Goal: Transaction & Acquisition: Purchase product/service

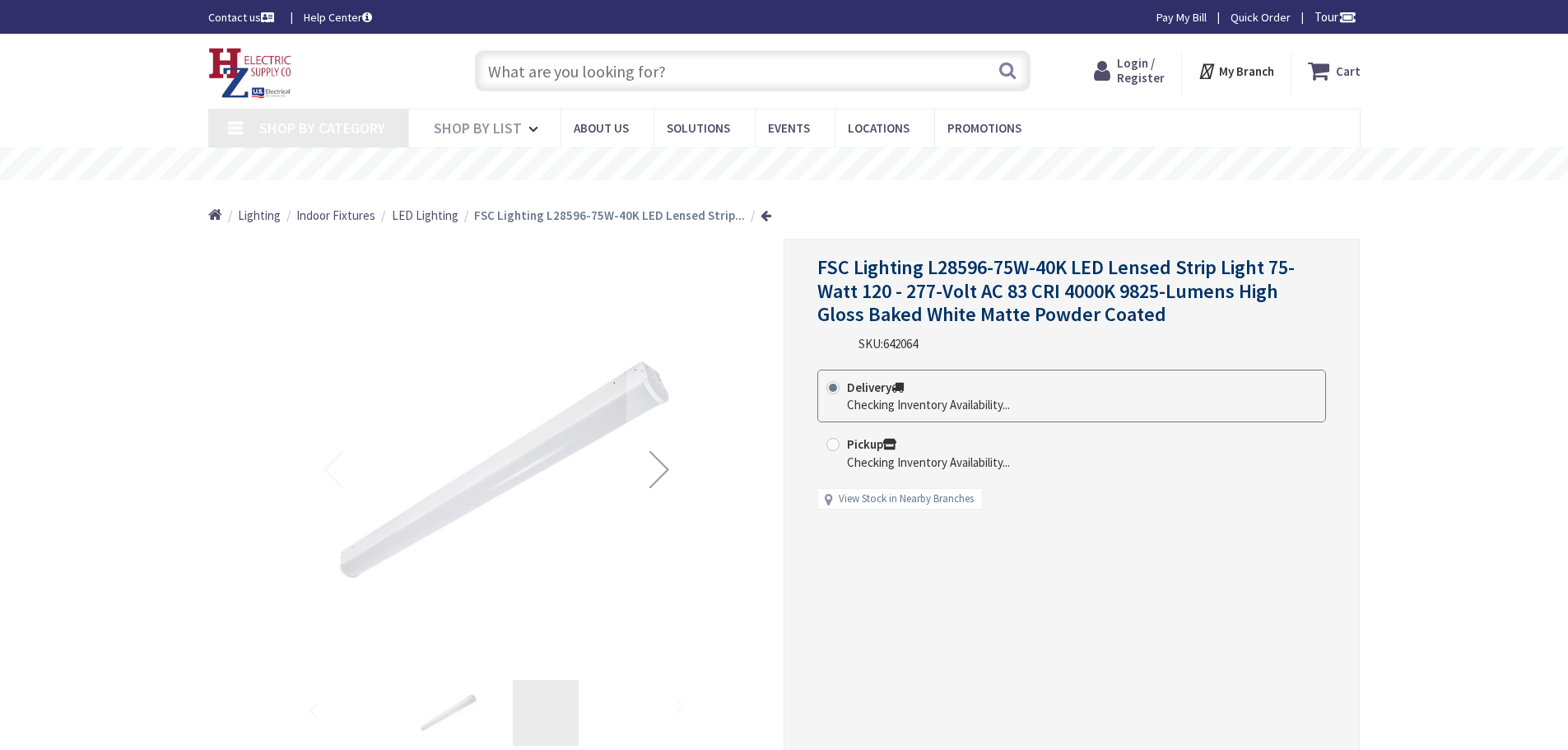
type input "[PERSON_NAME][GEOGRAPHIC_DATA], [GEOGRAPHIC_DATA]"
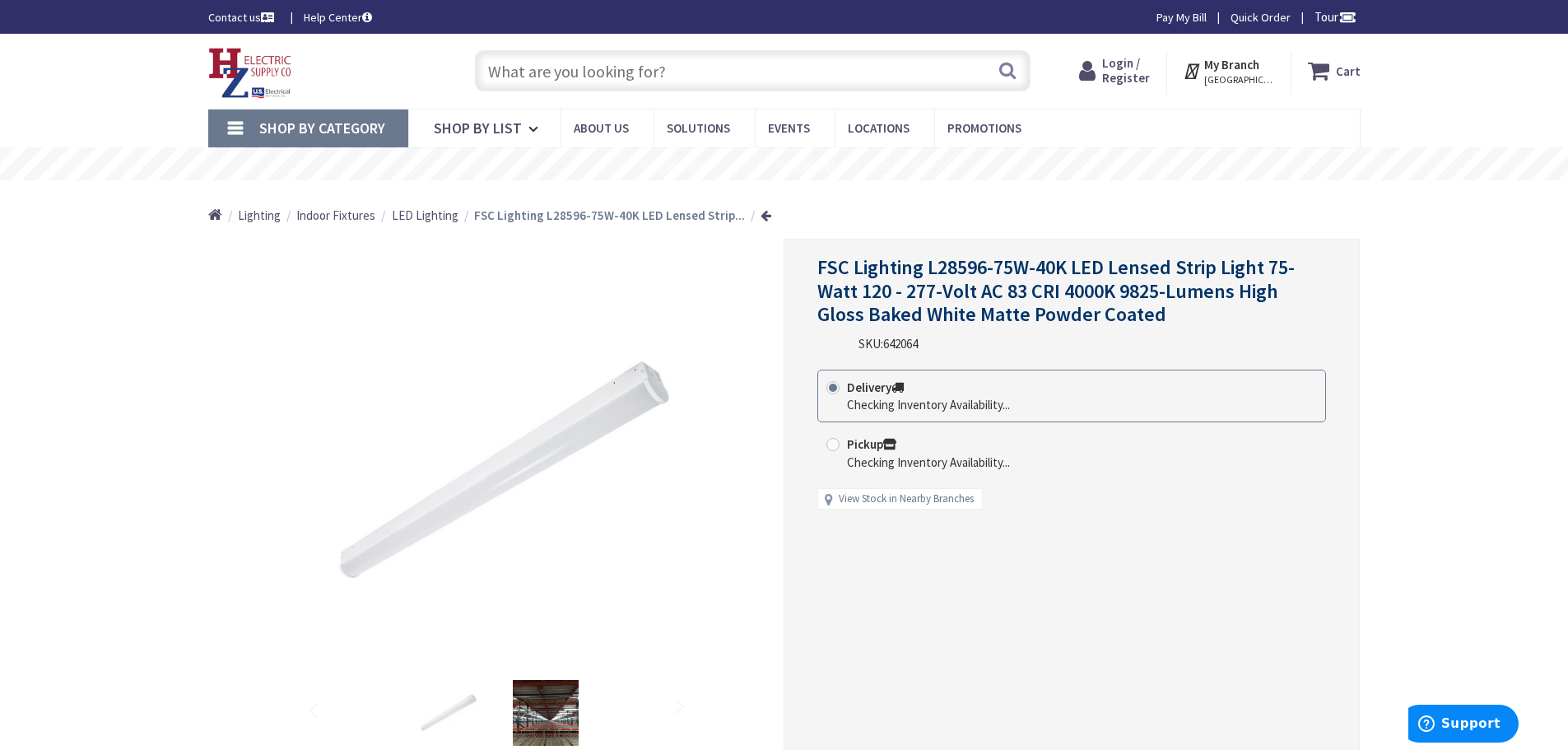
click at [878, 398] on div "Checking Inventory Availability..." at bounding box center [928, 405] width 163 height 17
click at [841, 393] on input "Delivery Checking Inventory Availability..." at bounding box center [836, 388] width 11 height 11
click at [833, 388] on span at bounding box center [833, 388] width 13 height 13
click at [833, 388] on input "Delivery Checking Inventory Availability..." at bounding box center [836, 388] width 11 height 11
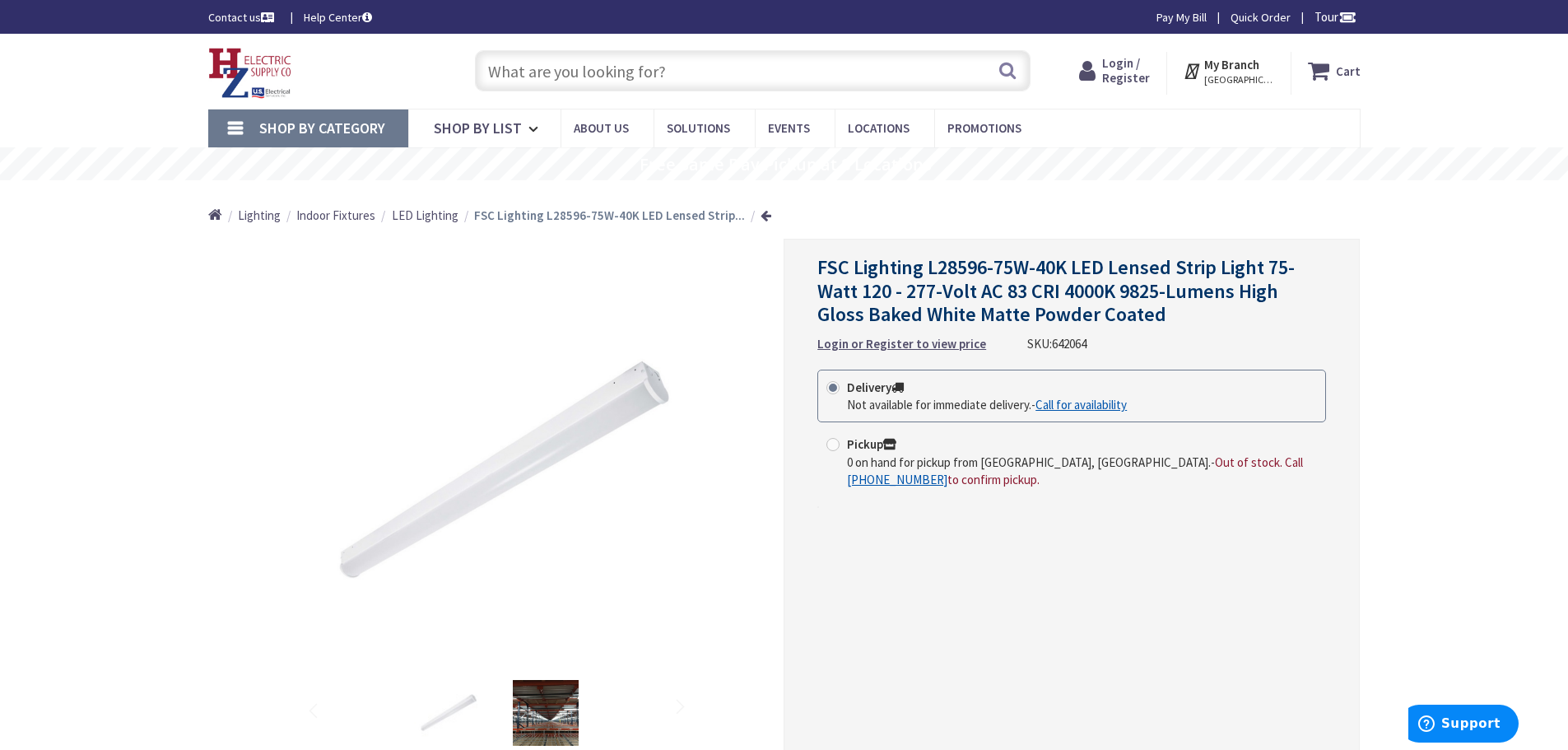
click at [1102, 56] on icon at bounding box center [1090, 71] width 23 height 30
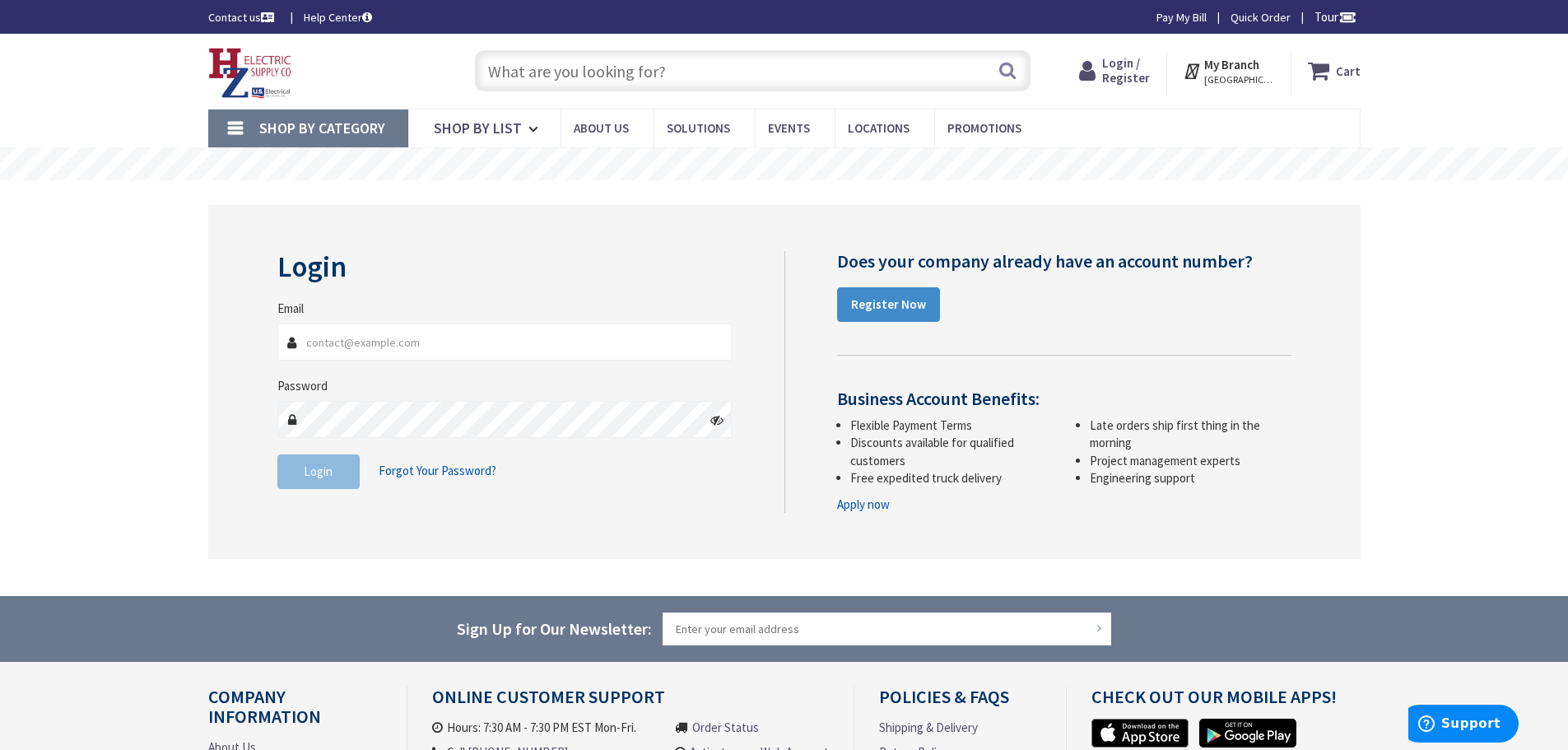
type input "[PERSON_NAME][EMAIL_ADDRESS][DOMAIN_NAME]"
click at [344, 468] on button "Login" at bounding box center [318, 472] width 82 height 35
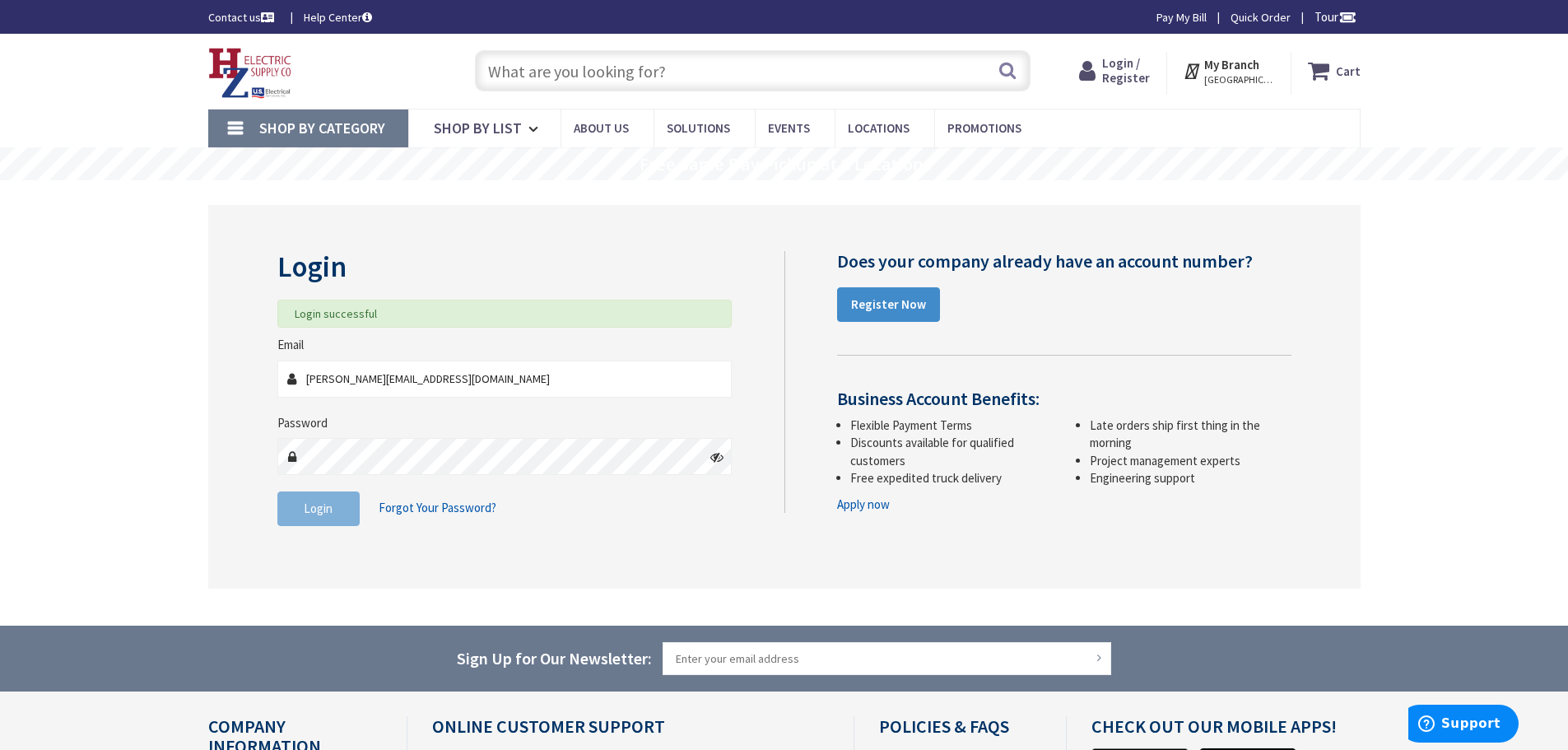
click at [575, 69] on input "text" at bounding box center [752, 71] width 555 height 41
paste input "L28596-75W-50K"
type input "L28596-75W-50K"
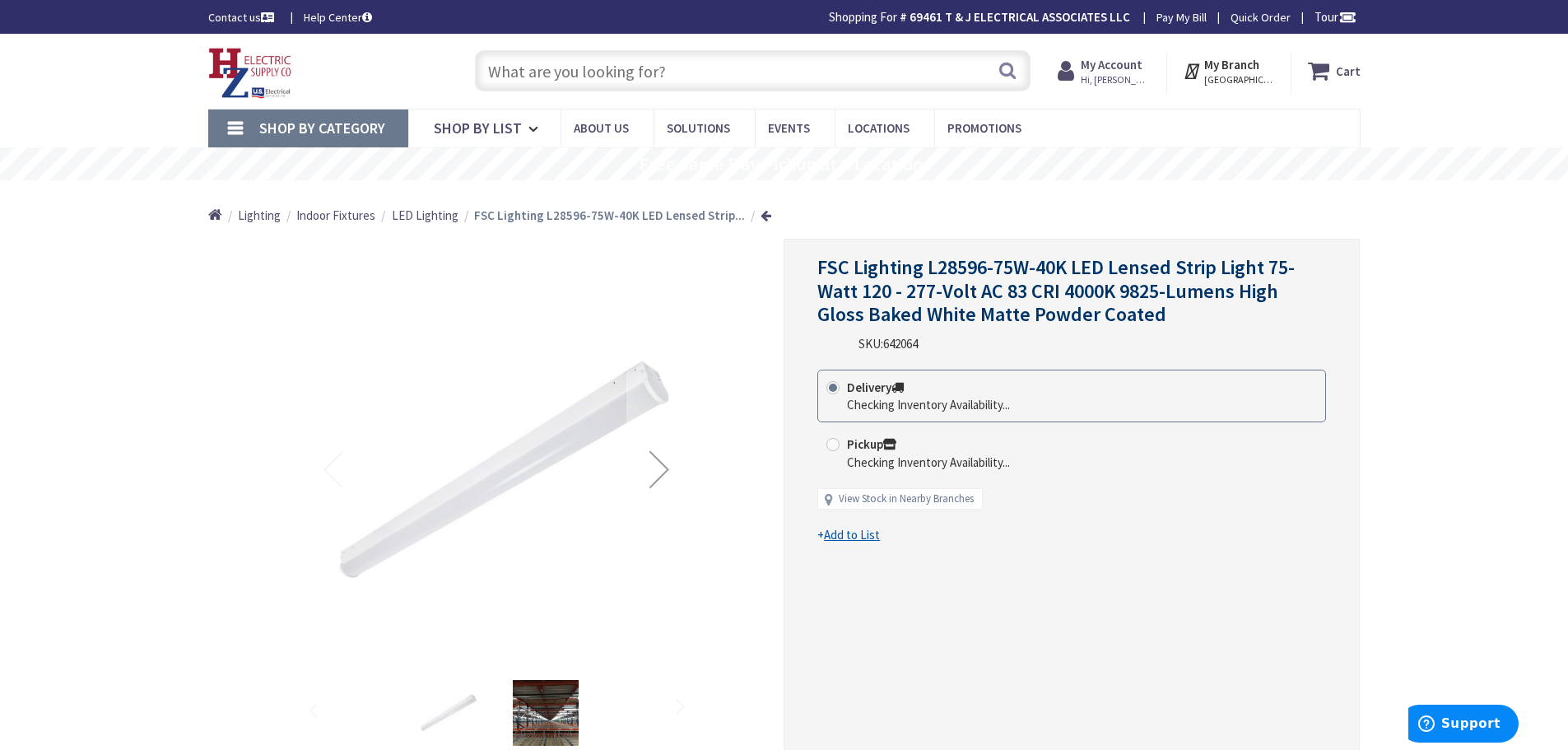
click at [879, 405] on div "Checking Inventory Availability..." at bounding box center [928, 405] width 163 height 17
click at [841, 393] on input "Delivery Checking Inventory Availability..." at bounding box center [836, 388] width 11 height 11
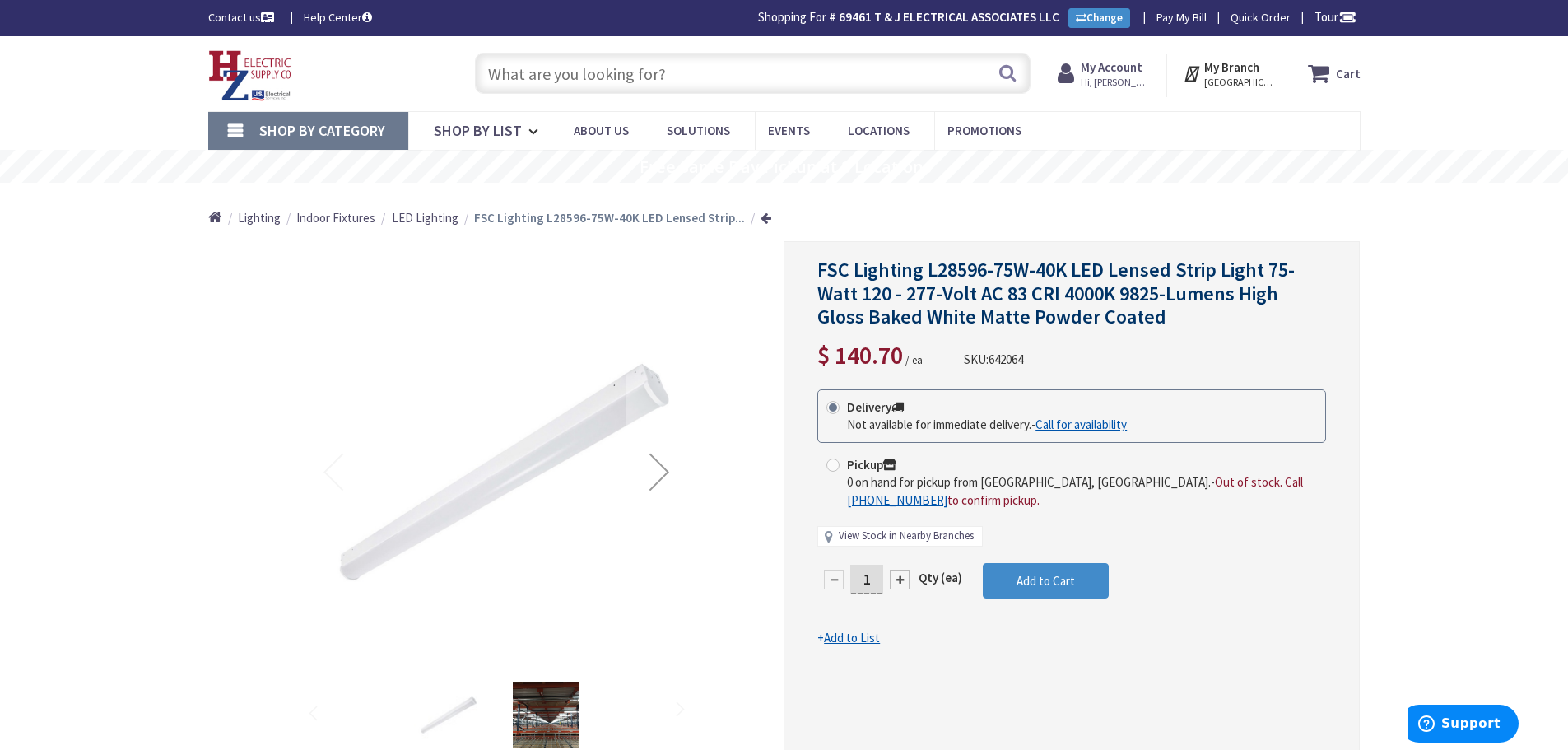
click at [938, 534] on link "View Stock in Nearby Branches" at bounding box center [906, 536] width 135 height 15
select select "data-availability"
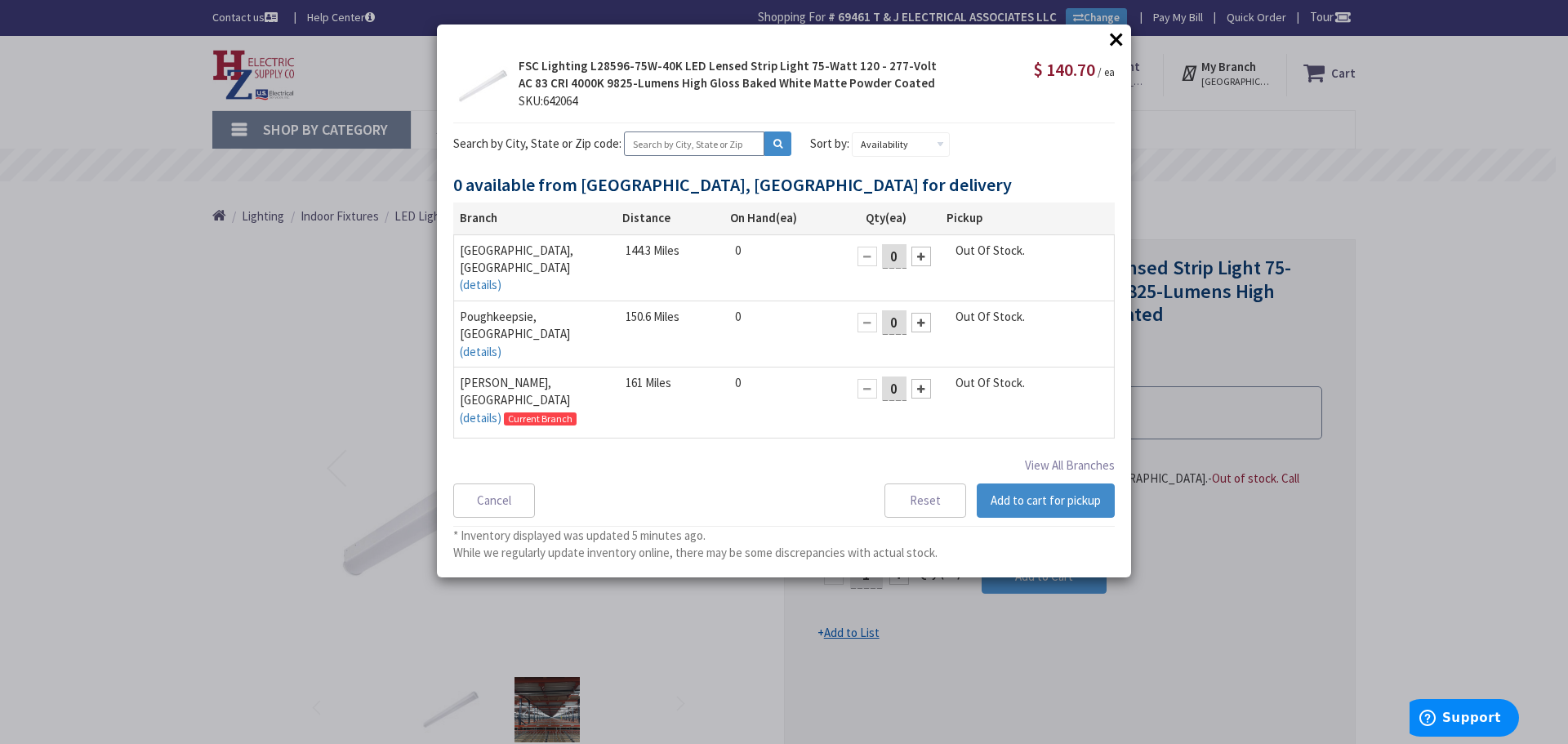
click at [685, 139] on input "text" at bounding box center [694, 144] width 140 height 25
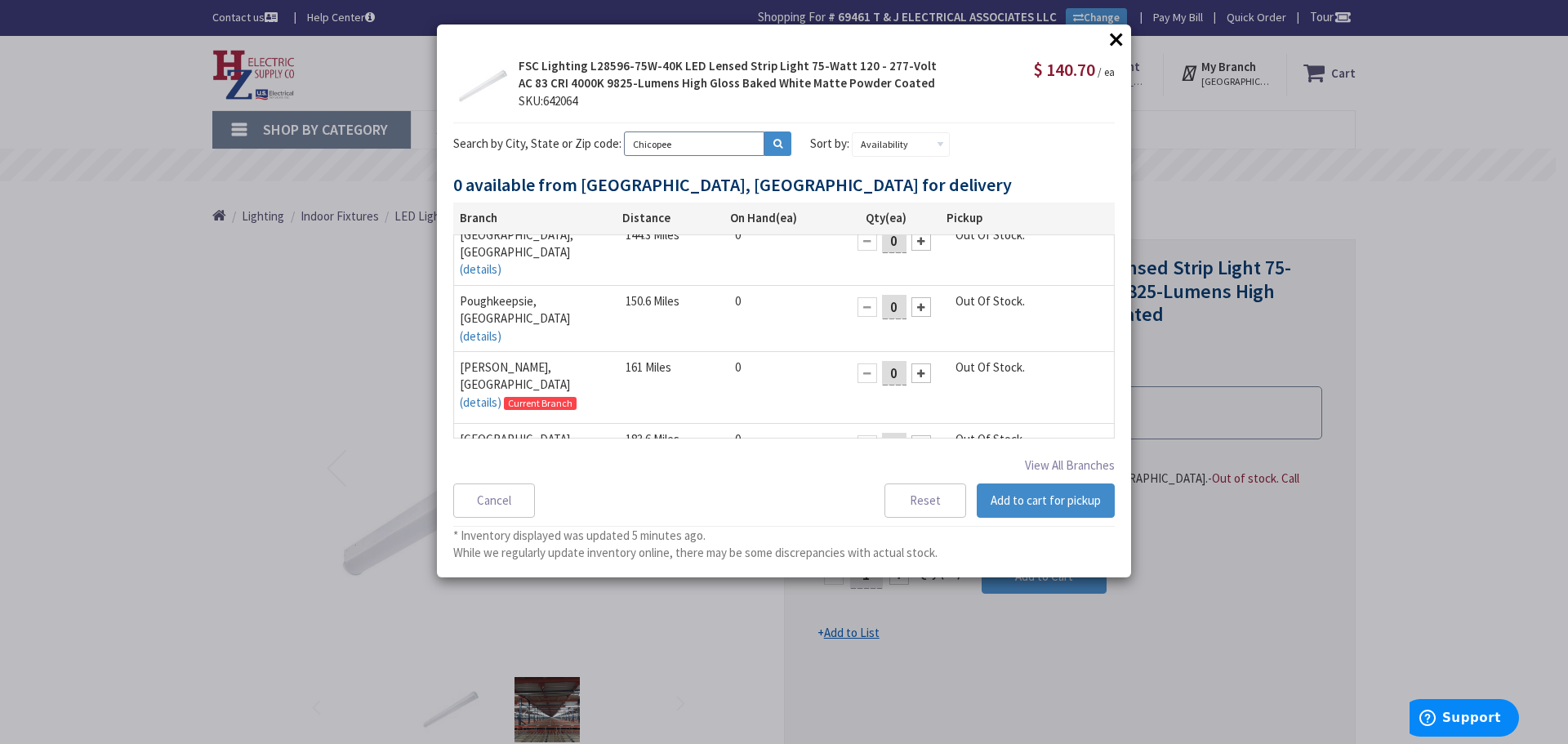
scroll to position [23, 0]
type input "Chicopee"
click at [773, 140] on icon at bounding box center [777, 143] width 9 height 10
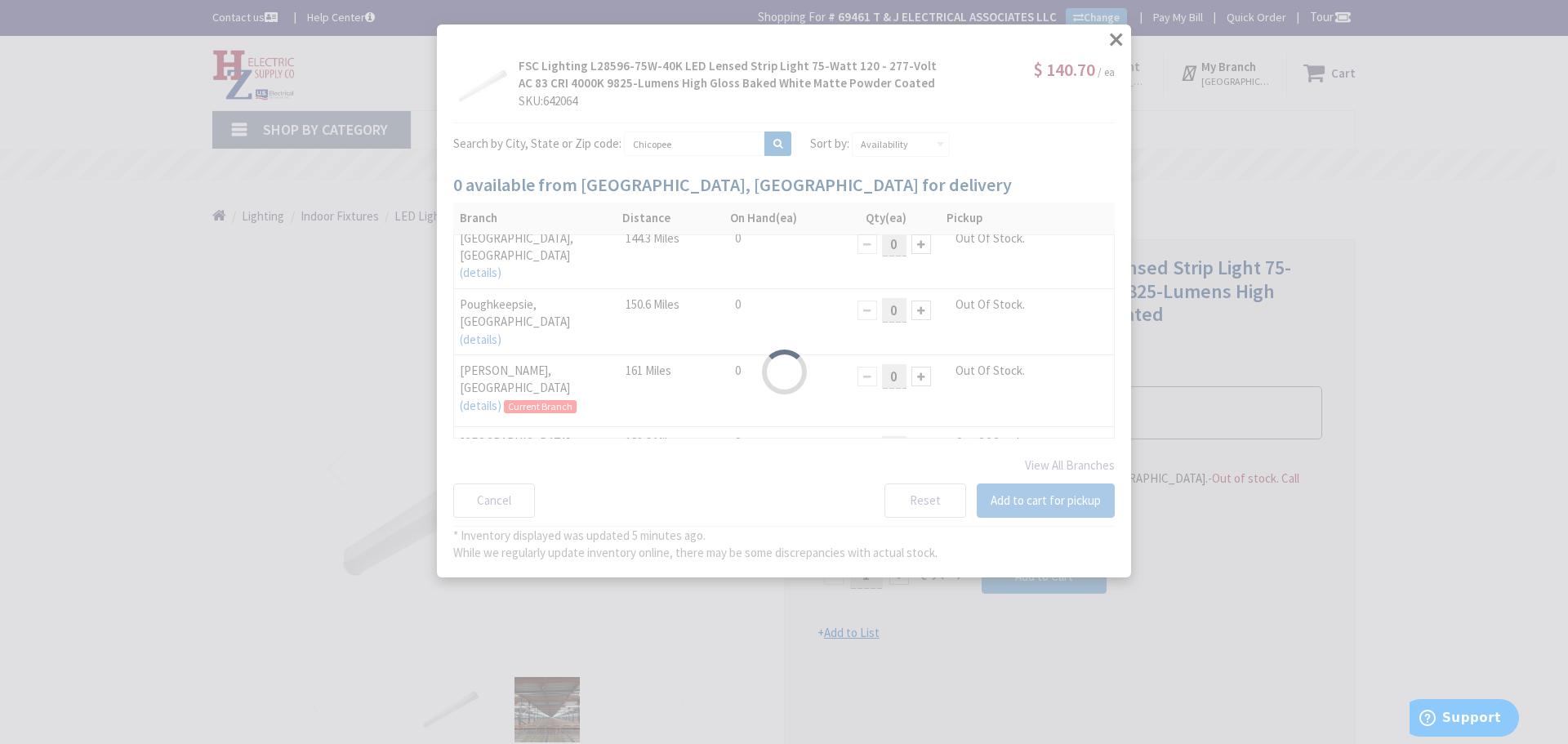
scroll to position [2, 0]
select select "data-availability"
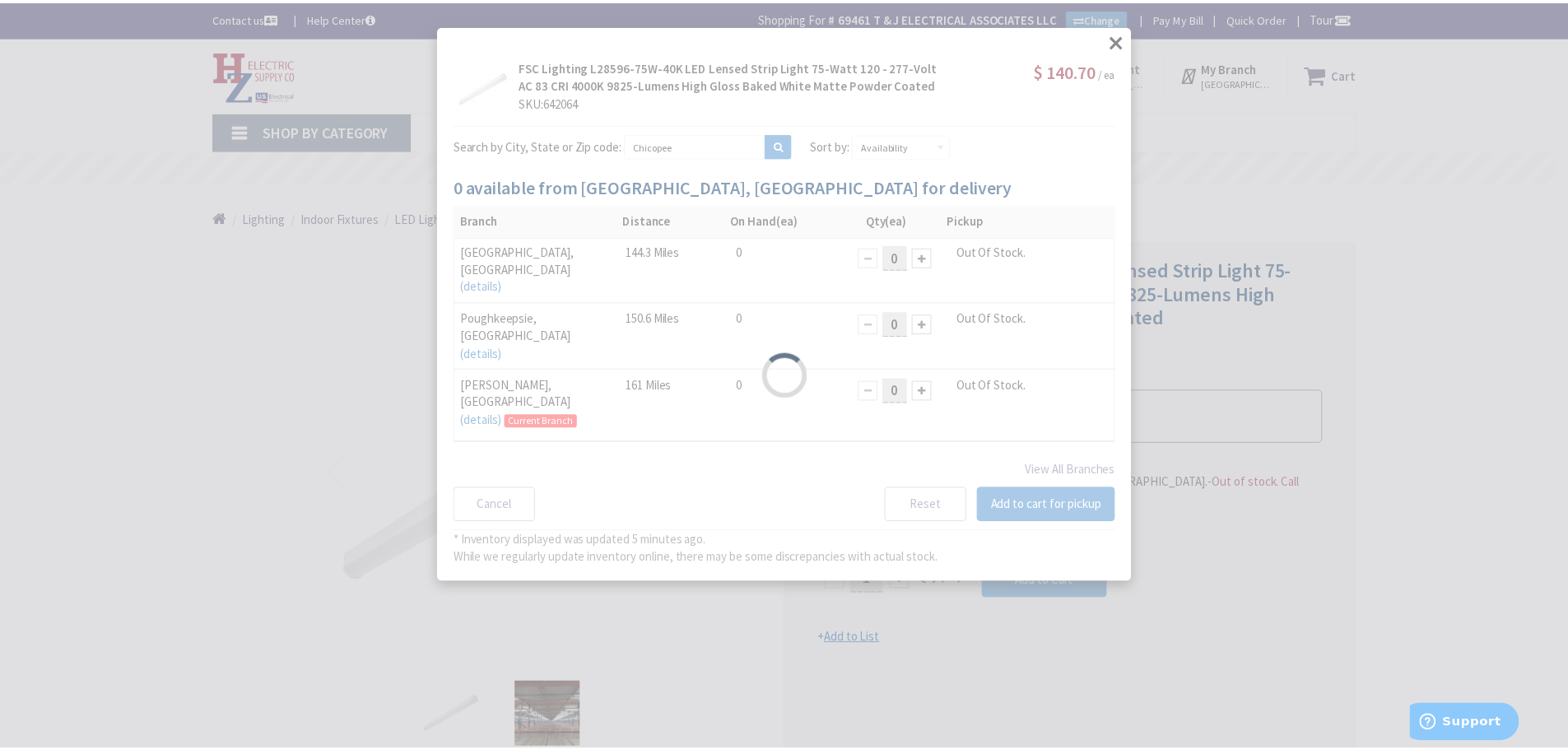
scroll to position [0, 0]
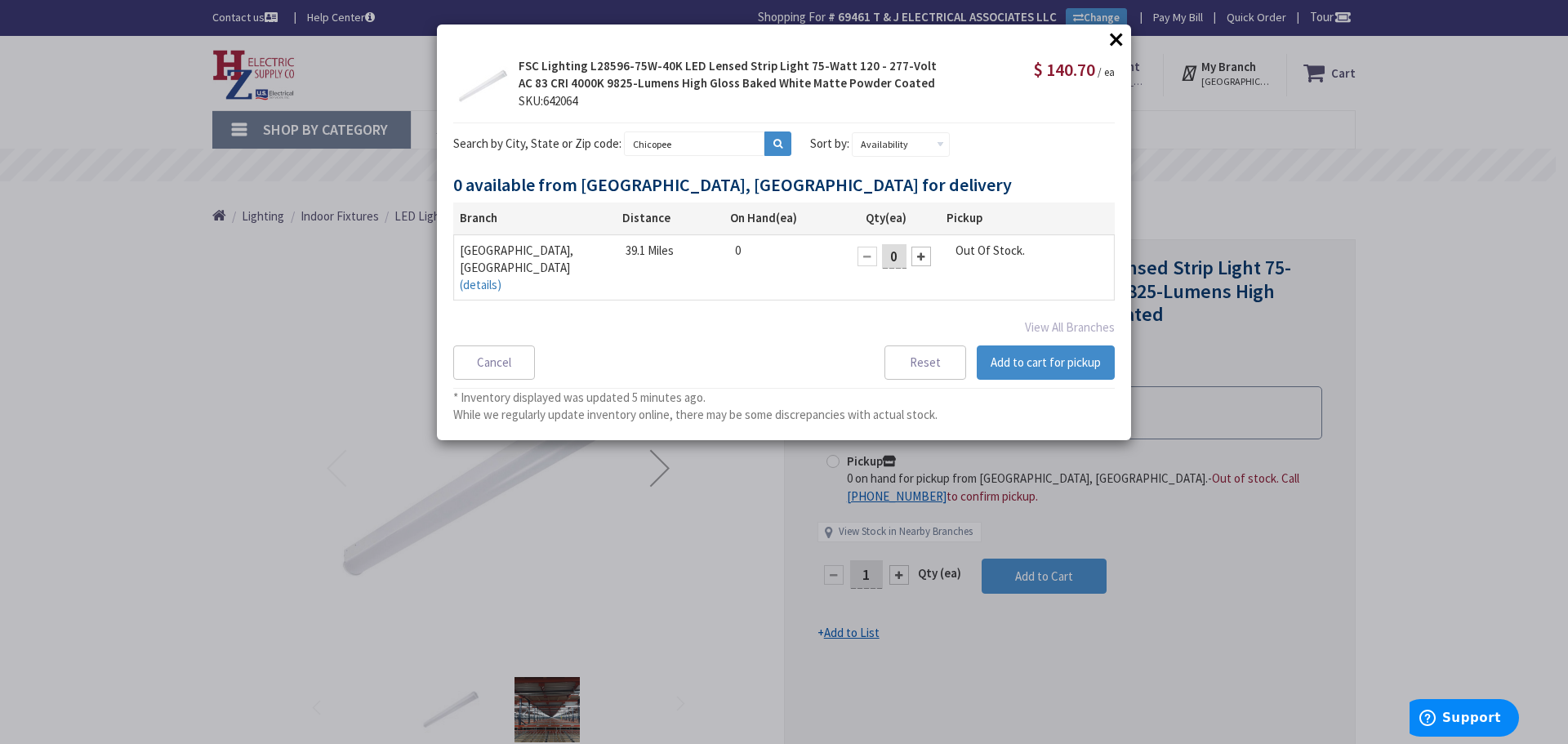
click at [1123, 38] on button "×" at bounding box center [1116, 39] width 25 height 25
